Goal: Transaction & Acquisition: Purchase product/service

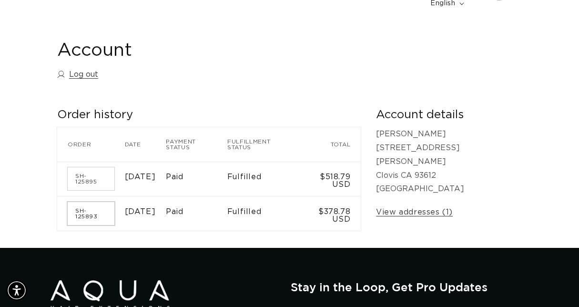
scroll to position [0, 1022]
click at [109, 202] on link "SH-125893" at bounding box center [91, 213] width 47 height 23
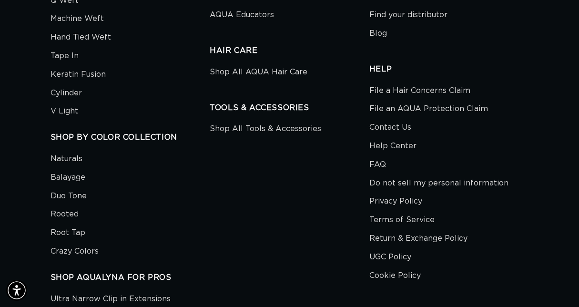
scroll to position [743, 0]
click at [381, 119] on link "Contact Us" at bounding box center [390, 128] width 42 height 19
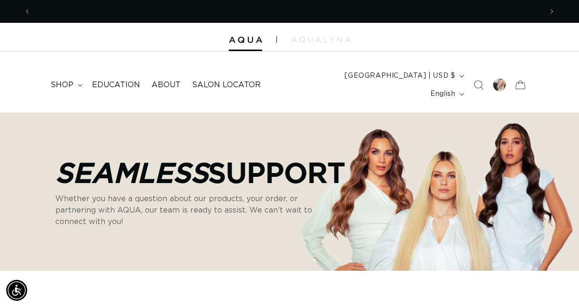
scroll to position [0, 1022]
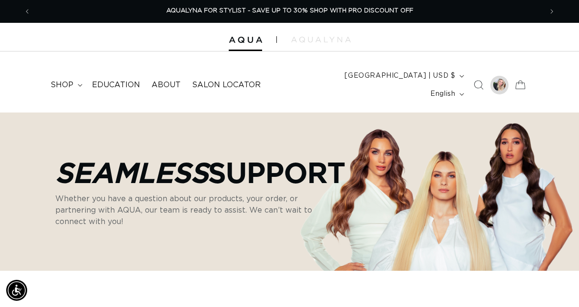
click at [500, 83] on div at bounding box center [498, 84] width 13 height 13
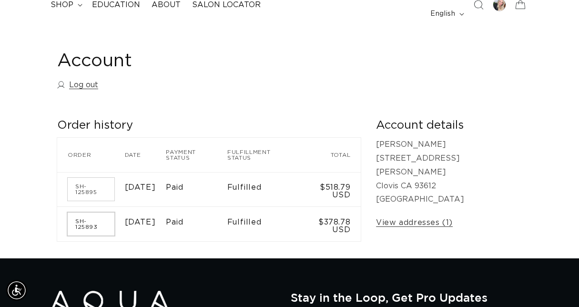
scroll to position [0, 1022]
click at [101, 212] on link "SH-125893" at bounding box center [91, 223] width 47 height 23
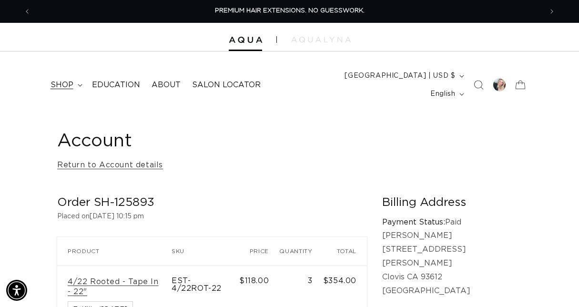
click at [70, 80] on span "shop" at bounding box center [61, 85] width 23 height 10
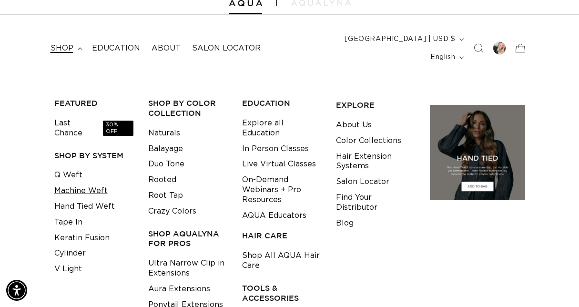
scroll to position [38, 0]
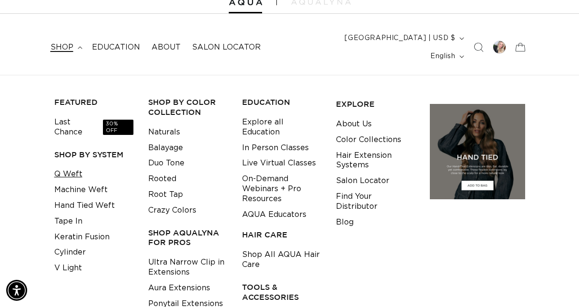
click at [68, 166] on link "Q Weft" at bounding box center [68, 174] width 28 height 16
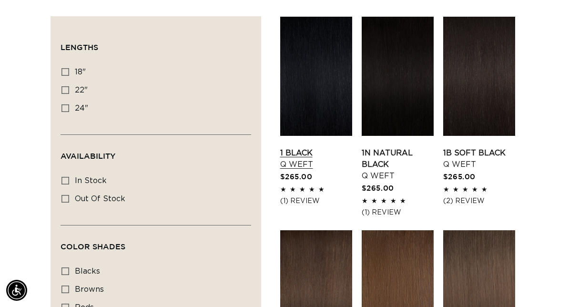
scroll to position [326, 0]
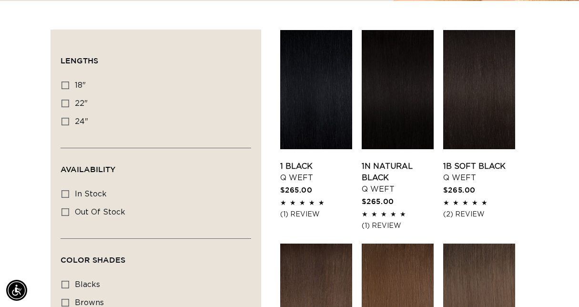
click at [60, 106] on div "Filter: Lengths (0) Lengths 18" 18" (5 products) 22" 22" (5 products) 24" Avail…" at bounding box center [155, 292] width 211 height 525
click at [64, 118] on icon at bounding box center [65, 122] width 8 height 8
click at [64, 118] on input "24" 24" (5 products)" at bounding box center [65, 122] width 8 height 8
checkbox input "true"
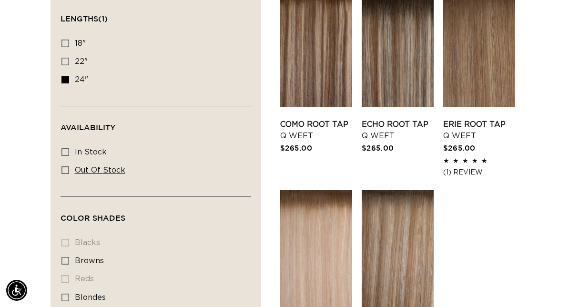
scroll to position [362, 0]
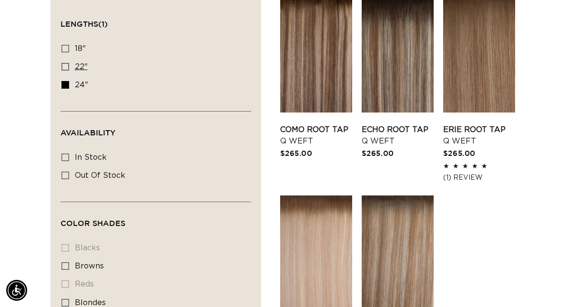
click at [68, 63] on icon at bounding box center [65, 67] width 8 height 8
click at [68, 63] on input "22" 22" (5 products)" at bounding box center [65, 67] width 8 height 8
checkbox input "true"
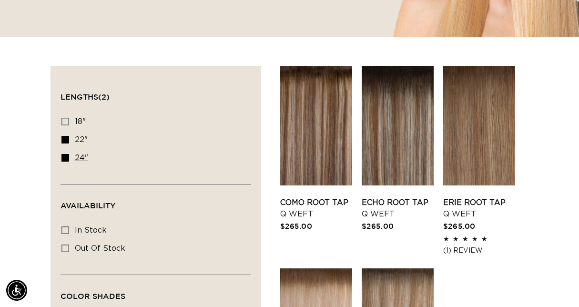
click at [66, 154] on icon at bounding box center [65, 158] width 8 height 8
click at [66, 154] on input "24" 24" (5 products)" at bounding box center [65, 158] width 8 height 8
checkbox input "false"
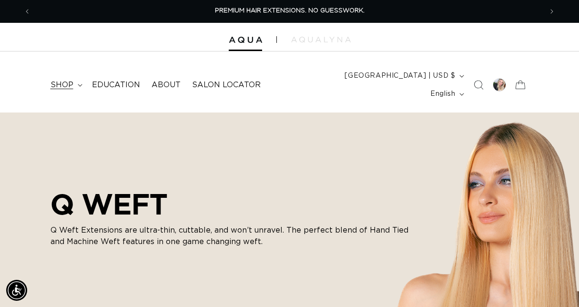
click at [73, 78] on summary "shop" at bounding box center [65, 84] width 41 height 21
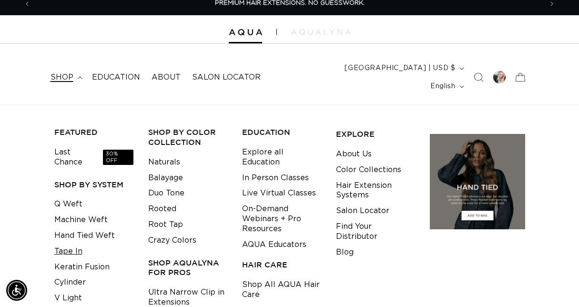
click at [69, 243] on link "Tape In" at bounding box center [68, 251] width 28 height 16
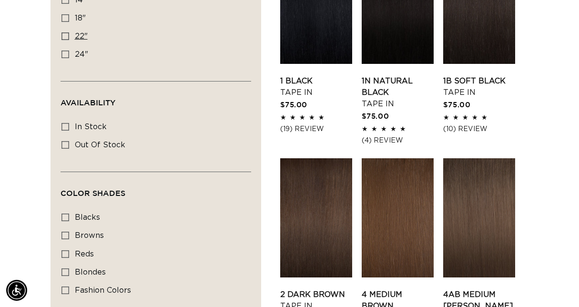
scroll to position [0, 511]
click at [63, 32] on icon at bounding box center [65, 36] width 8 height 8
click at [63, 32] on input "22" 22" (37 products)" at bounding box center [65, 36] width 8 height 8
checkbox input "true"
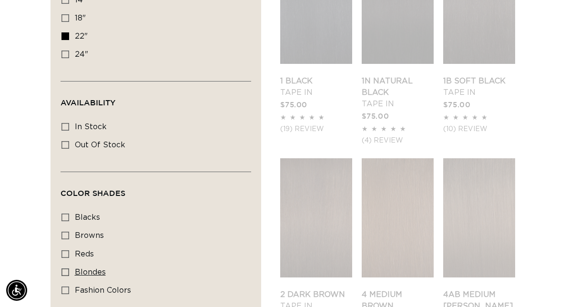
click at [66, 268] on icon at bounding box center [65, 272] width 8 height 8
click at [66, 268] on input "blondes blondes (29 products)" at bounding box center [65, 272] width 8 height 8
checkbox input "true"
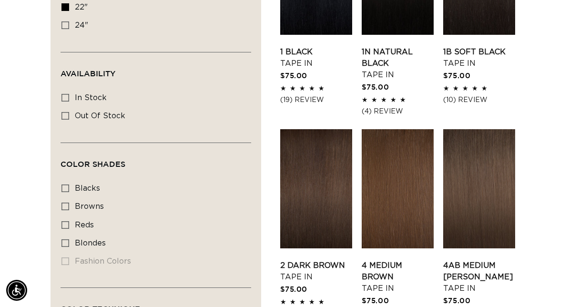
scroll to position [442, 0]
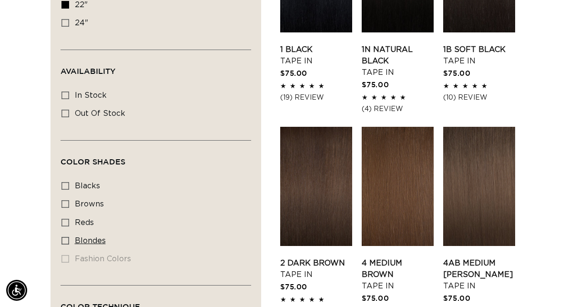
click at [65, 237] on icon at bounding box center [65, 241] width 8 height 8
click at [65, 237] on input "blondes blondes (28 products)" at bounding box center [65, 241] width 8 height 8
checkbox input "true"
